Goal: Navigation & Orientation: Find specific page/section

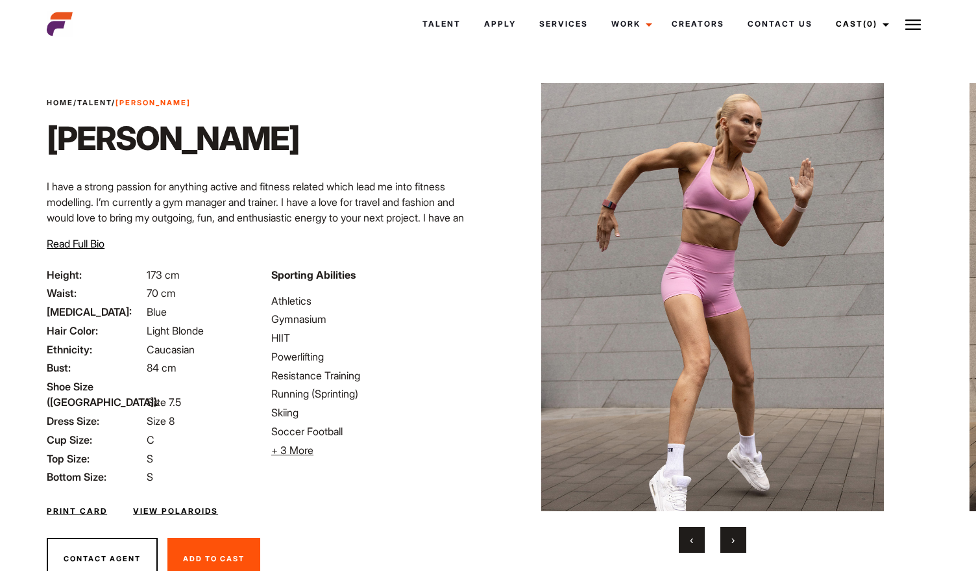
click at [733, 543] on span "›" at bounding box center [733, 539] width 3 height 13
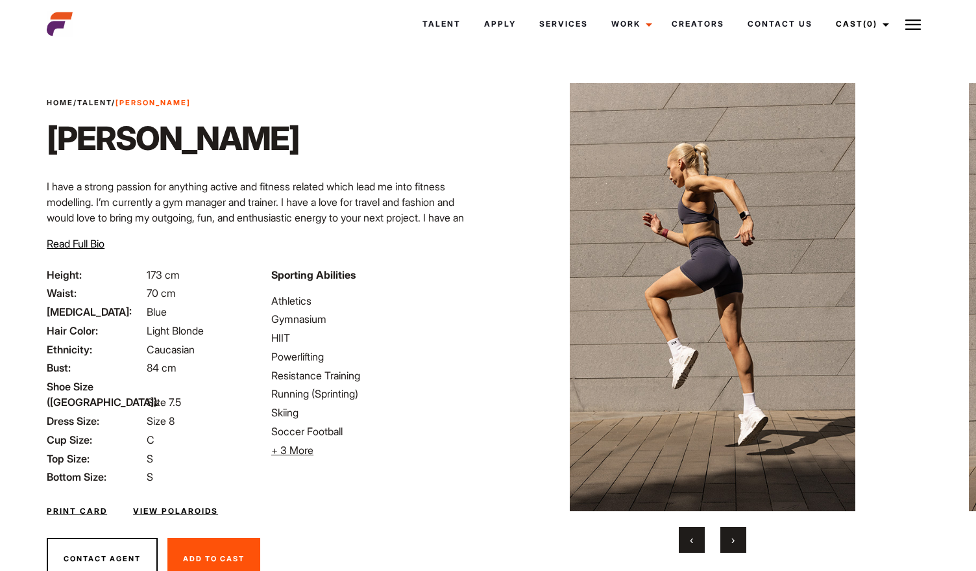
click at [733, 543] on span "›" at bounding box center [733, 539] width 3 height 13
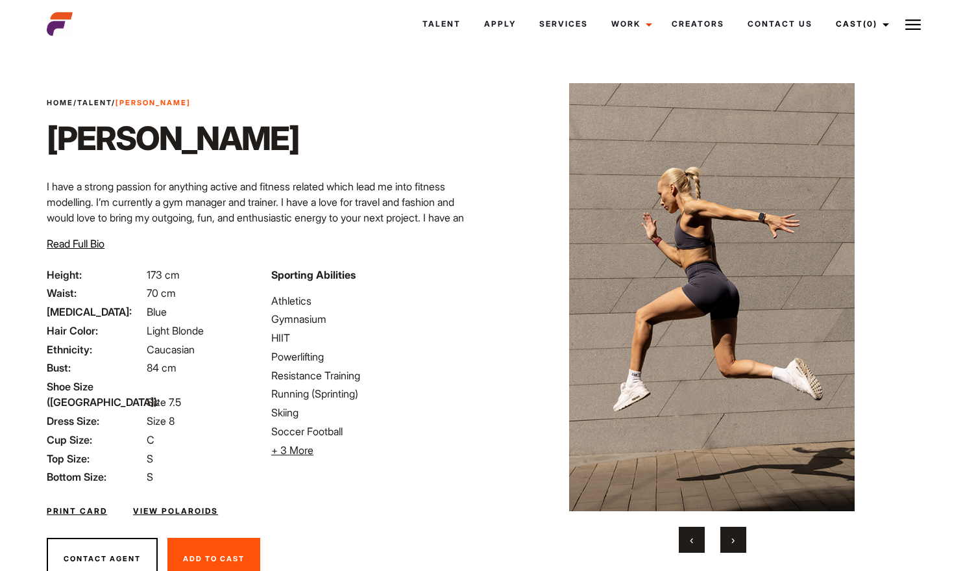
scroll to position [2, 1]
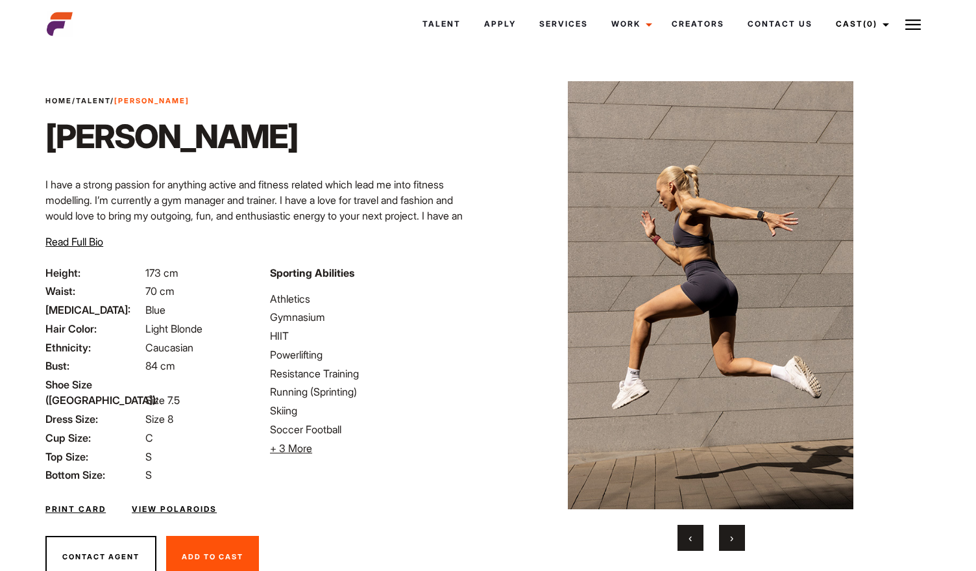
click at [733, 543] on span "›" at bounding box center [731, 537] width 3 height 13
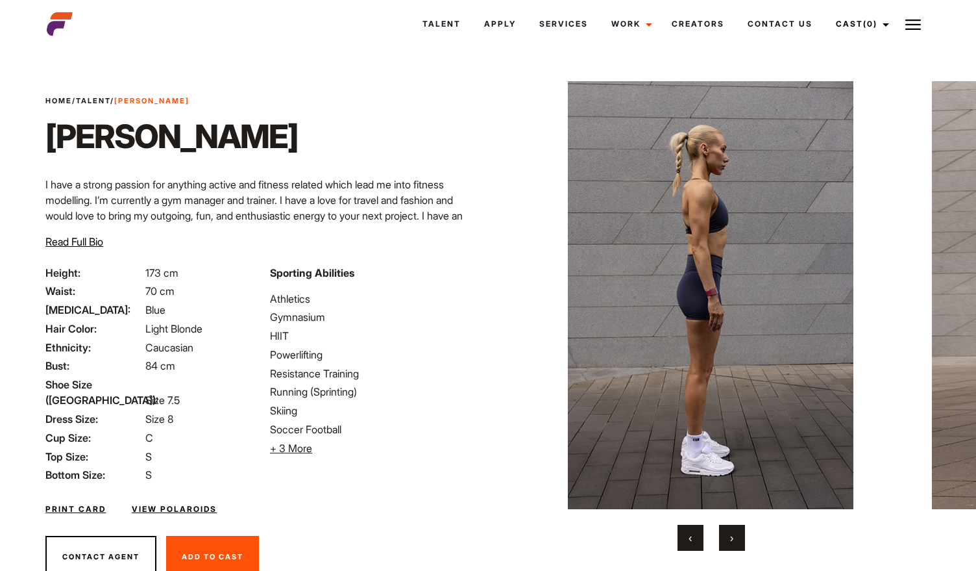
click at [733, 543] on span "›" at bounding box center [731, 537] width 3 height 13
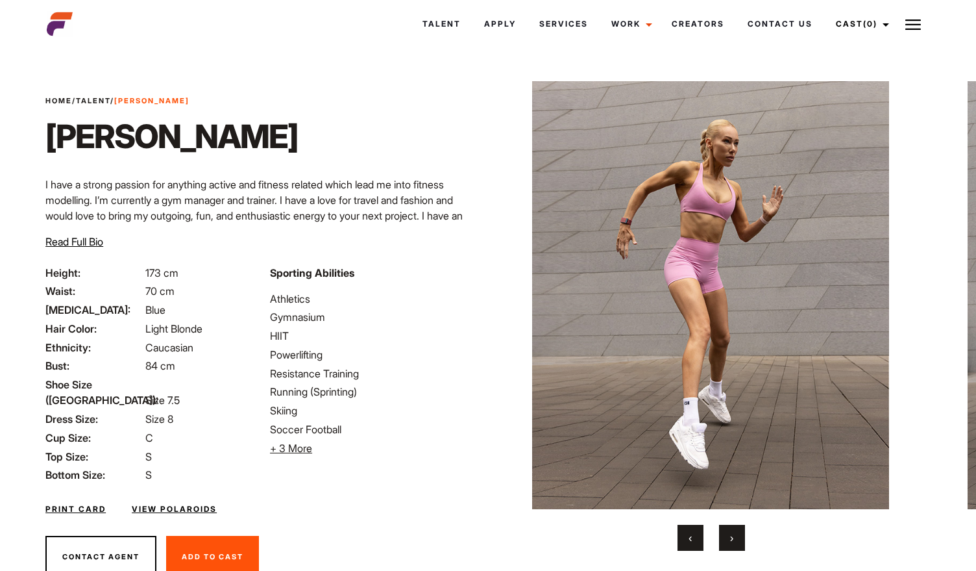
click at [733, 543] on span "›" at bounding box center [731, 537] width 3 height 13
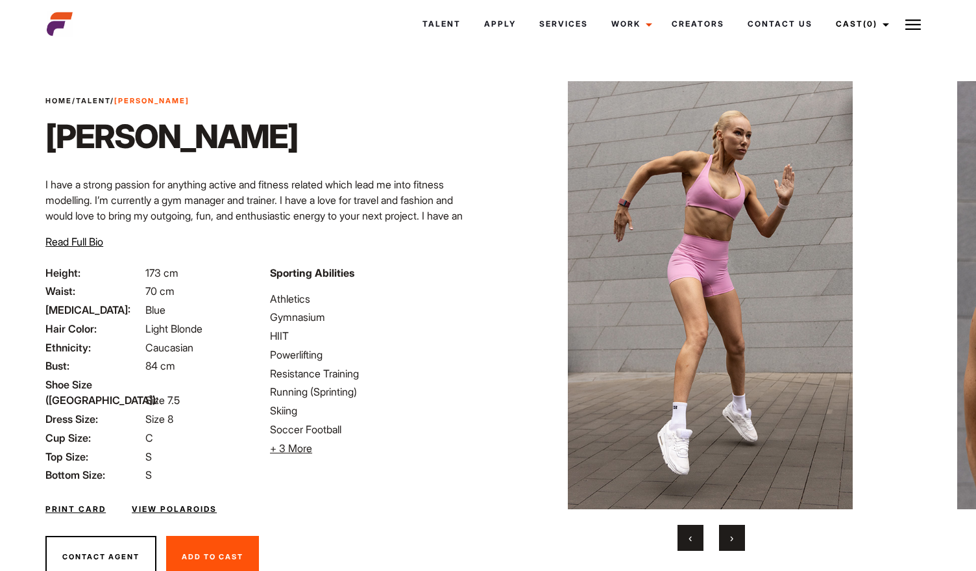
click at [733, 543] on span "›" at bounding box center [731, 537] width 3 height 13
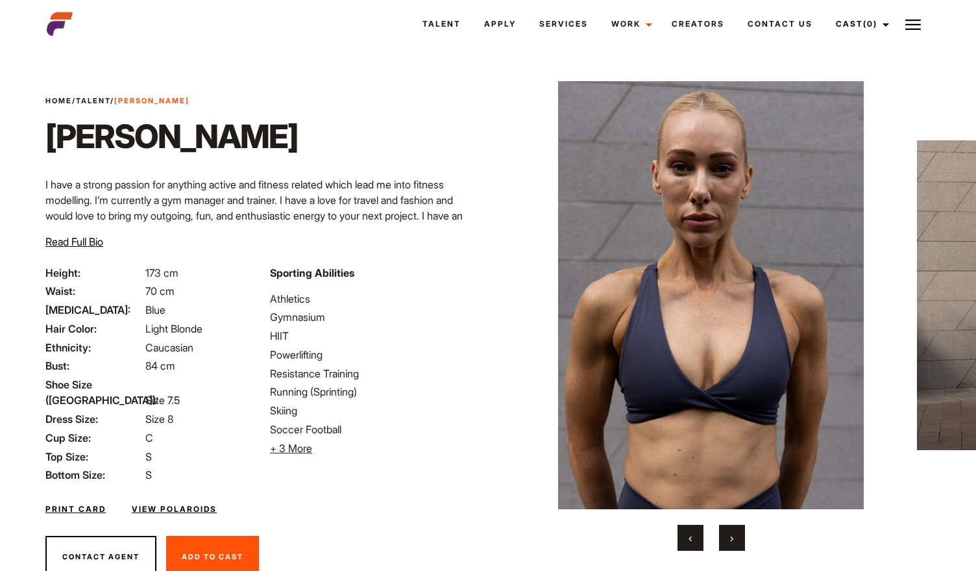
click at [733, 543] on span "›" at bounding box center [731, 537] width 3 height 13
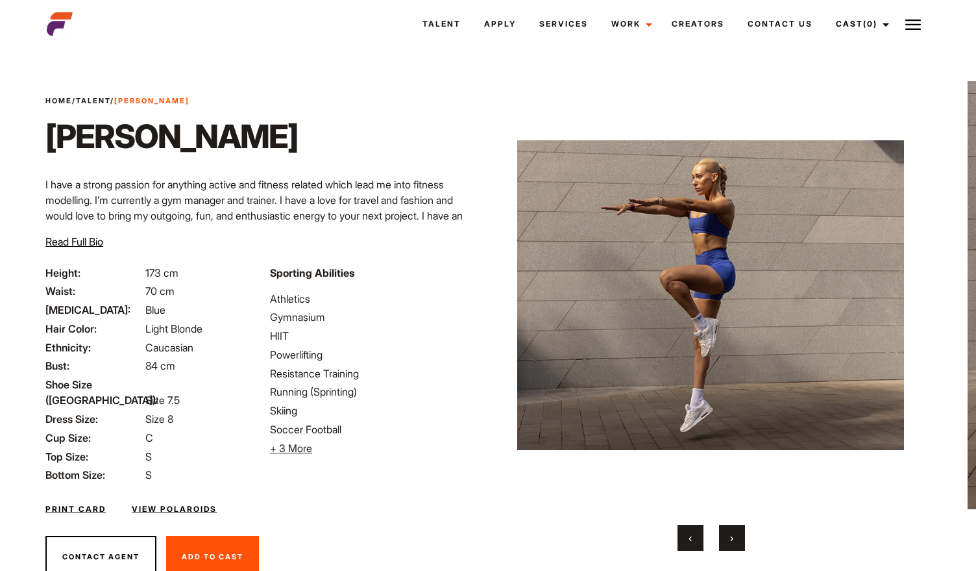
click at [733, 543] on span "›" at bounding box center [731, 537] width 3 height 13
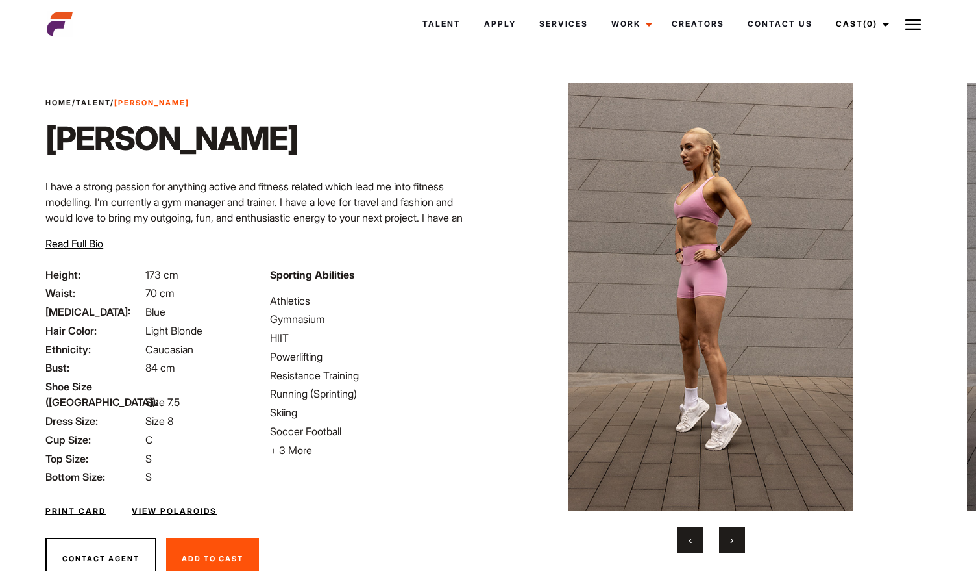
scroll to position [0, 1]
click at [427, 21] on link "Talent" at bounding box center [442, 23] width 62 height 35
